Goal: Information Seeking & Learning: Learn about a topic

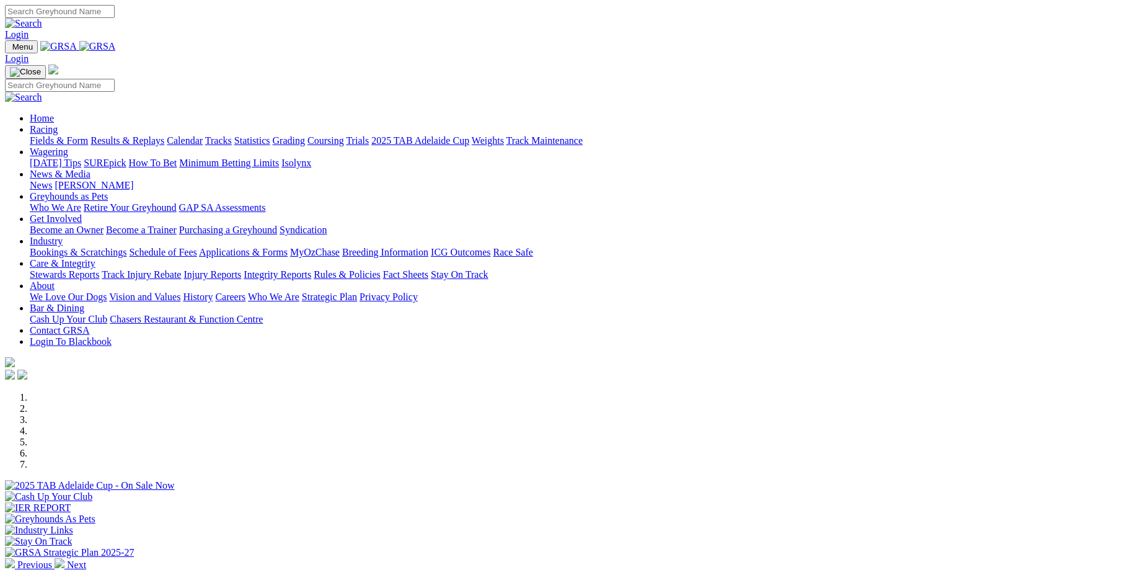
click at [64, 558] on img at bounding box center [60, 563] width 10 height 10
click at [469, 135] on link "2025 TAB Adelaide Cup" at bounding box center [420, 140] width 98 height 11
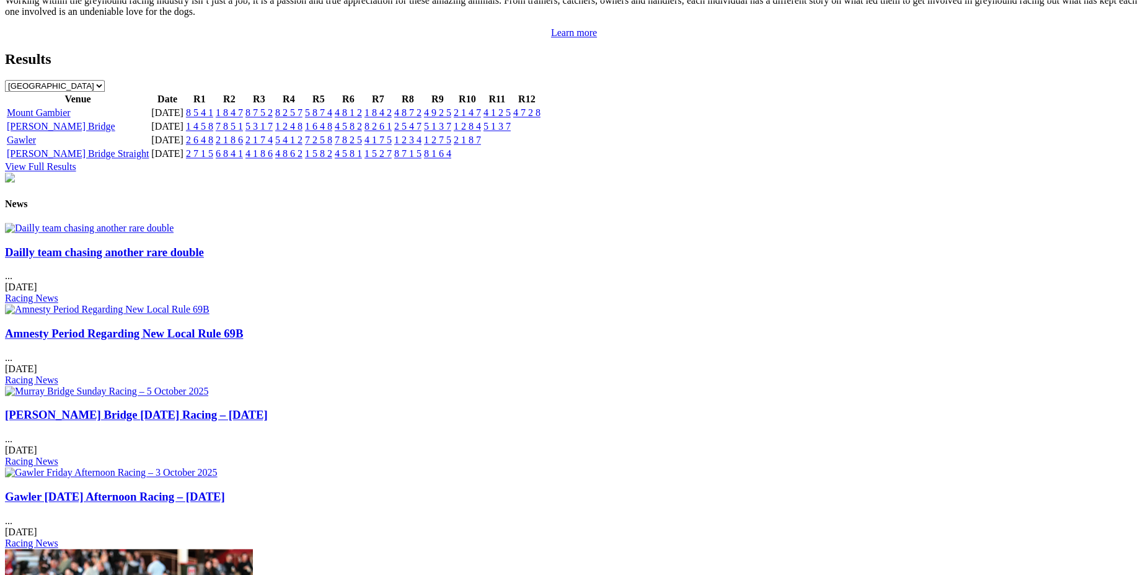
scroll to position [1328, 0]
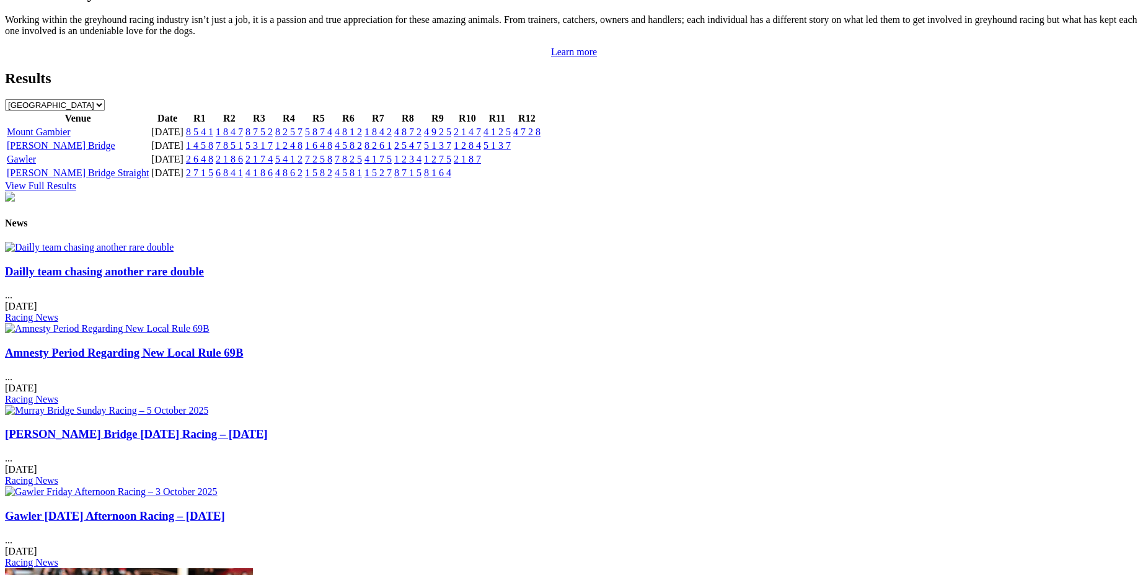
click at [174, 253] on img at bounding box center [89, 247] width 169 height 11
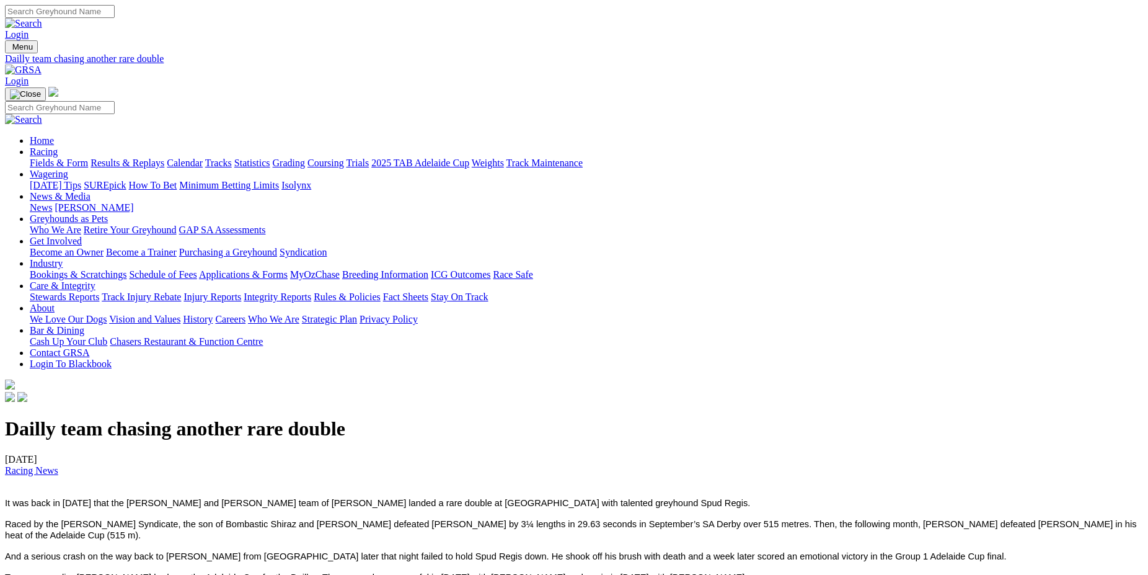
click at [469, 157] on link "2025 TAB Adelaide Cup" at bounding box center [420, 162] width 98 height 11
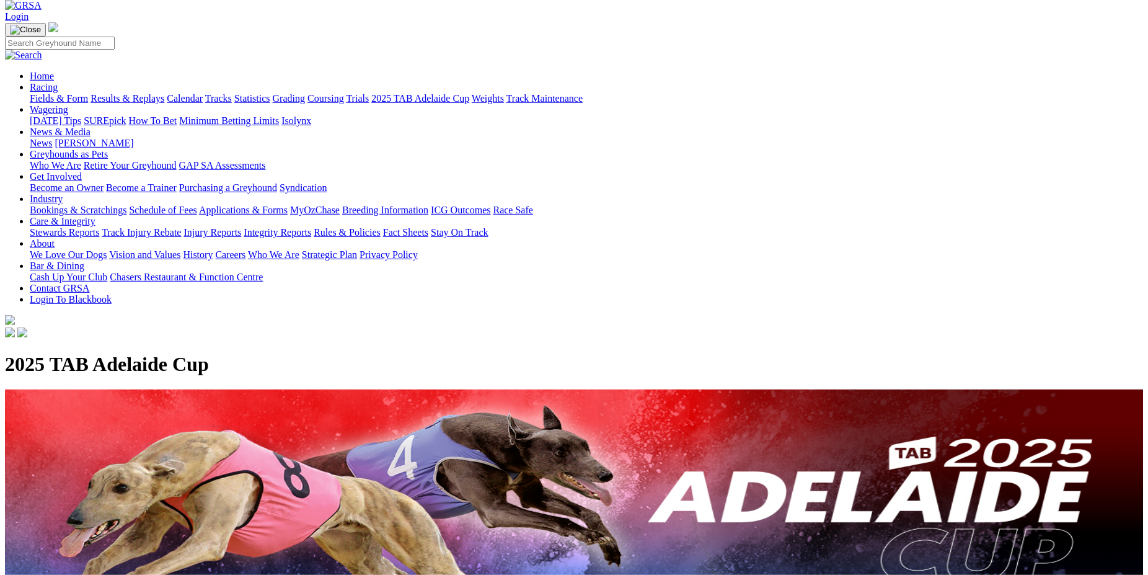
scroll to position [52, 0]
